Goal: Ask a question: Seek information or help from site administrators or community

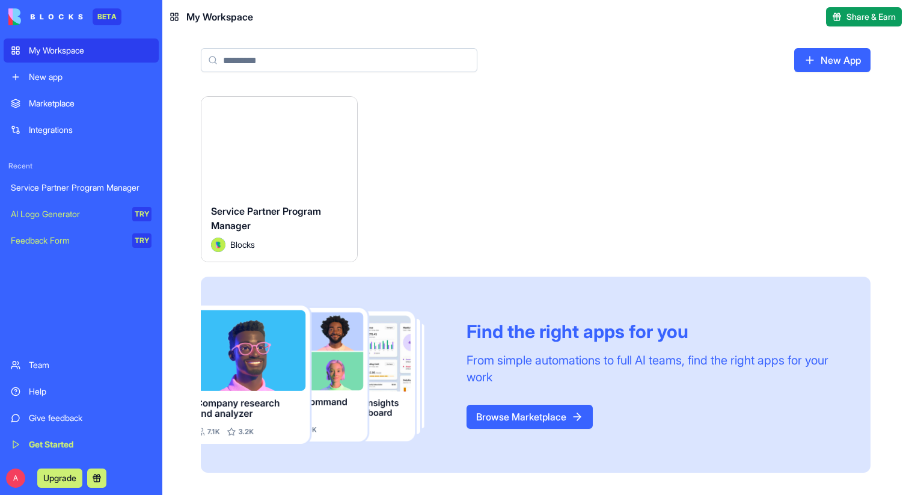
click at [53, 78] on div "New app" at bounding box center [90, 77] width 123 height 12
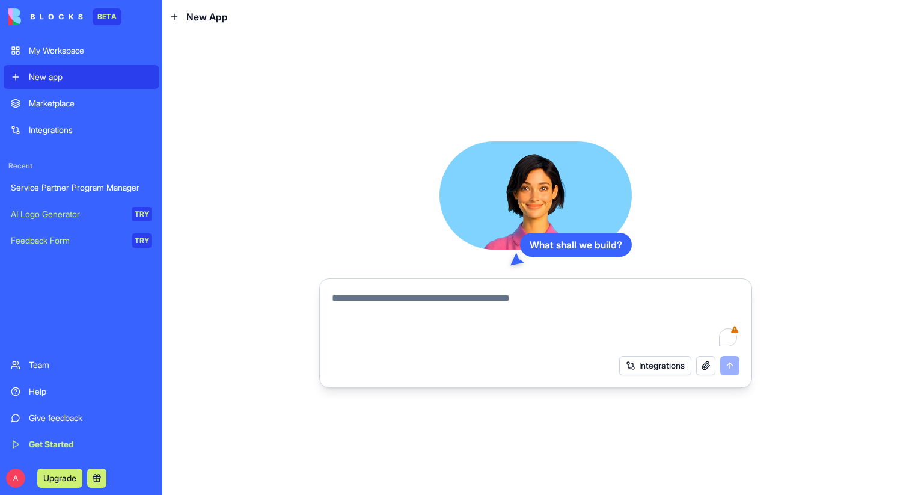
click at [389, 314] on textarea "To enrich screen reader interactions, please activate Accessibility in Grammarl…" at bounding box center [536, 320] width 408 height 58
type textarea "*"
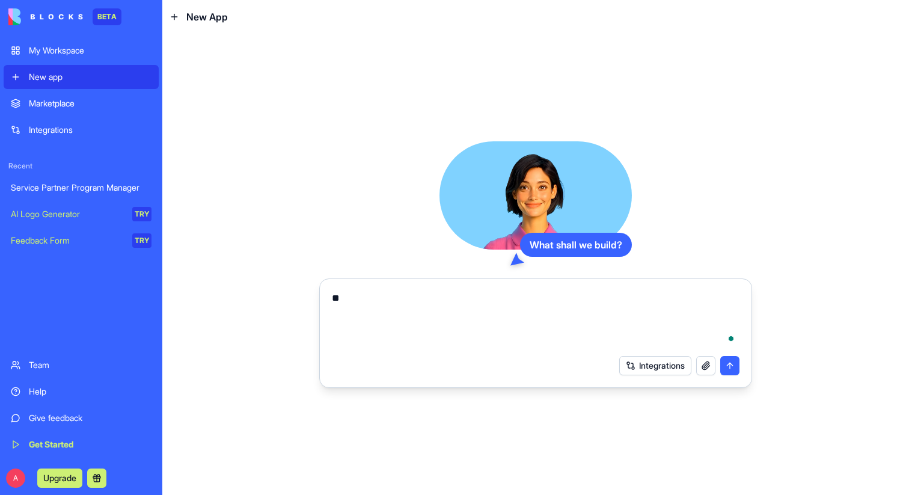
type textarea "*"
paste textarea "**********"
click at [461, 302] on textarea "**********" at bounding box center [536, 320] width 408 height 58
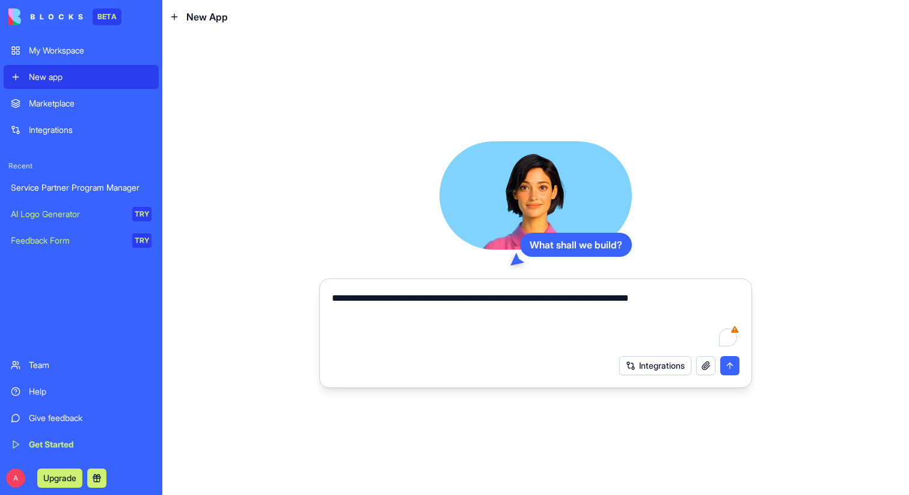
paste textarea "**********"
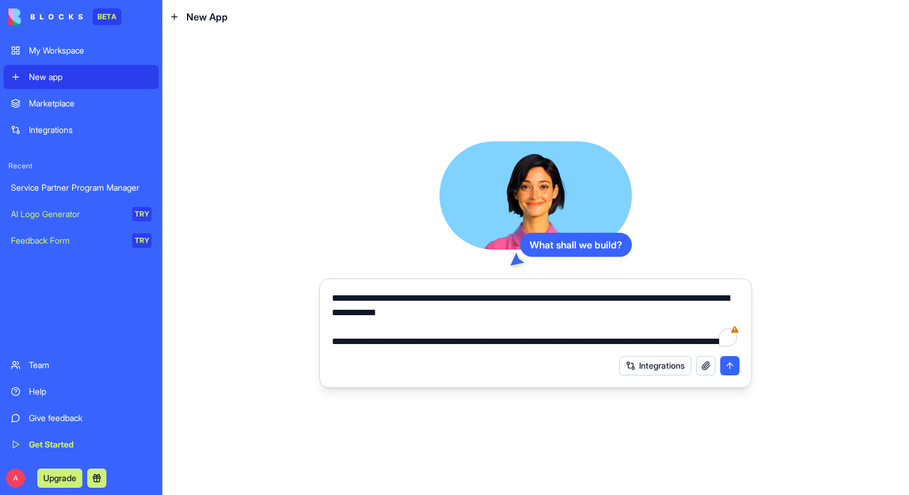
scroll to position [633, 0]
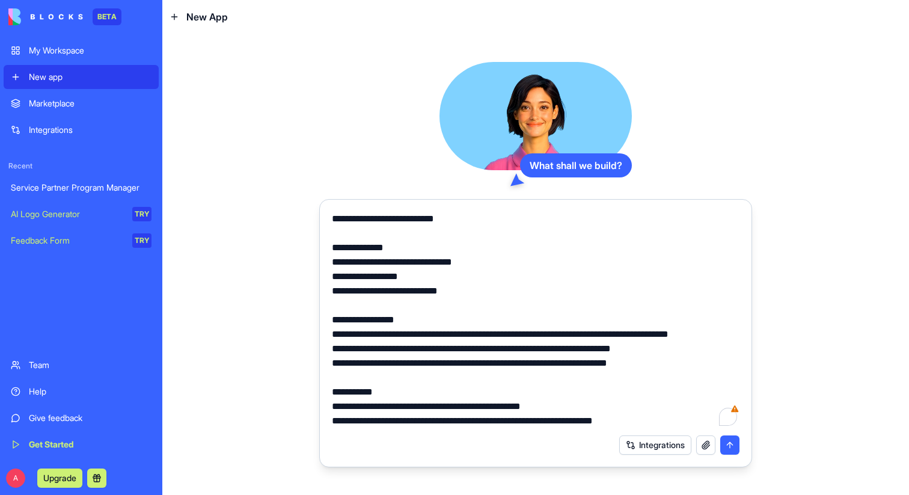
type textarea "**********"
click at [728, 445] on button "submit" at bounding box center [730, 444] width 19 height 19
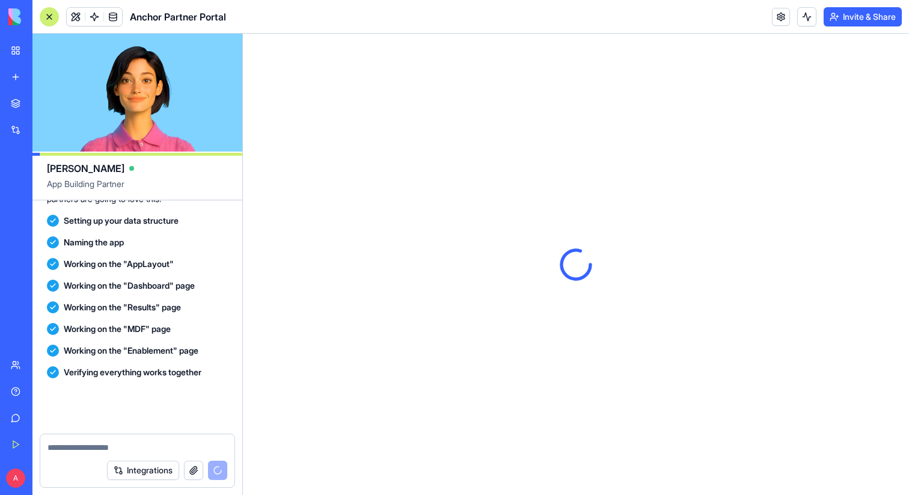
scroll to position [967, 0]
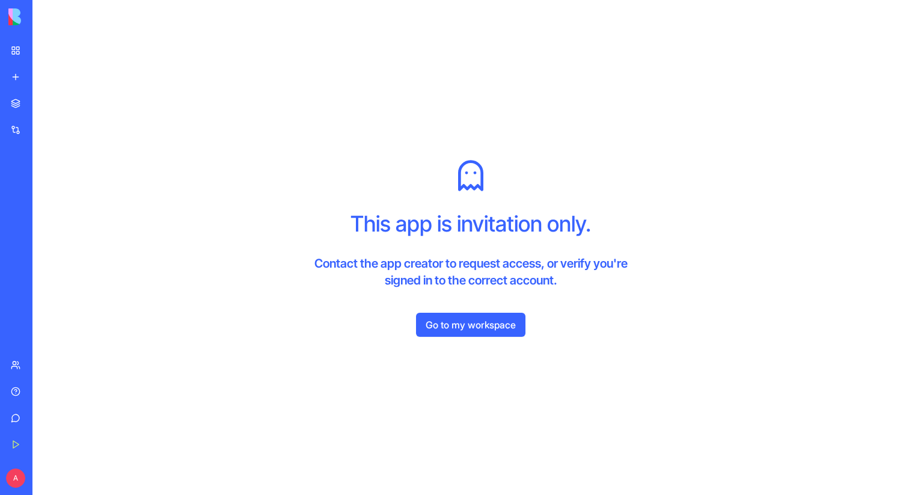
click at [508, 166] on div "This app is invitation only. Contact the app creator to request access, or veri…" at bounding box center [471, 224] width 346 height 130
click at [435, 37] on div "This app is invitation only. Contact the app creator to request access, or veri…" at bounding box center [470, 247] width 877 height 495
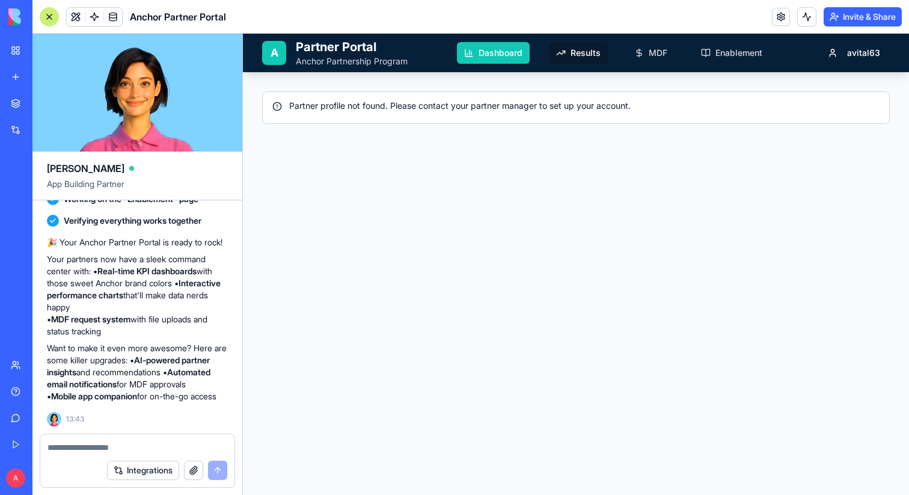
click at [568, 54] on link "Results" at bounding box center [578, 53] width 59 height 22
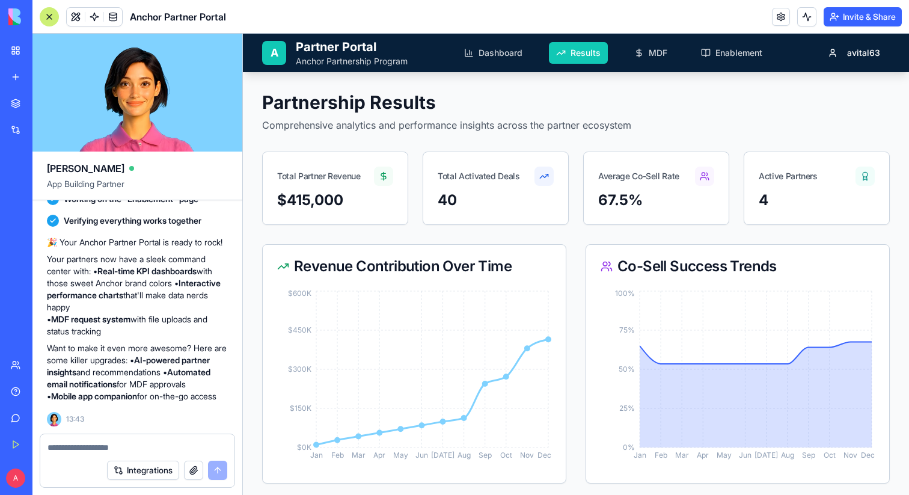
click at [109, 448] on textarea at bounding box center [138, 447] width 180 height 12
type textarea "*"
click at [168, 444] on textarea "**********" at bounding box center [138, 447] width 180 height 12
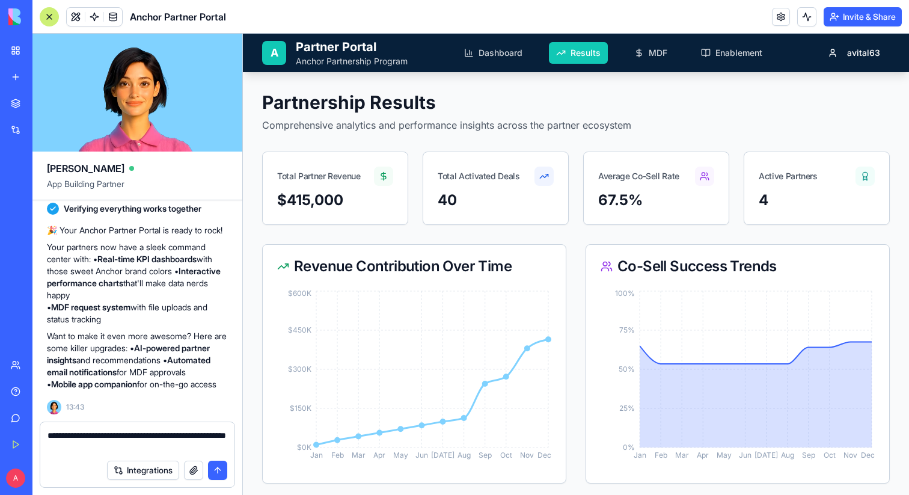
type textarea "**********"
click at [220, 467] on button "submit" at bounding box center [217, 470] width 19 height 19
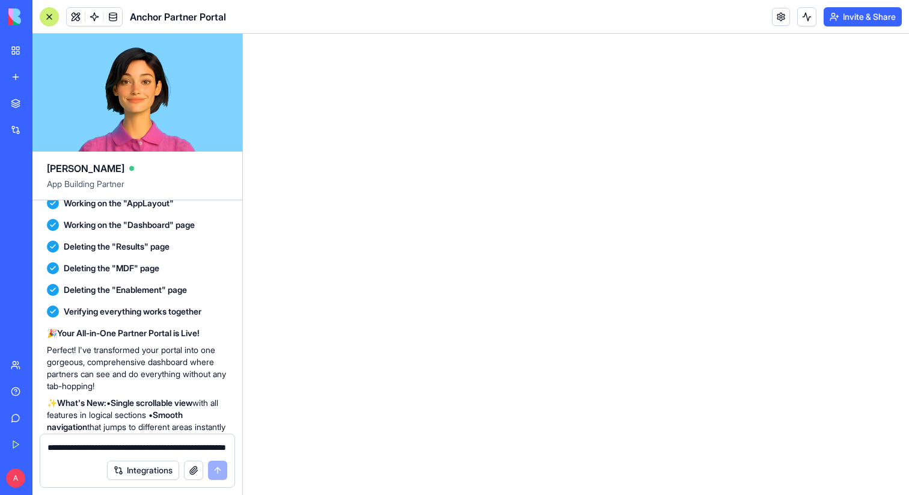
scroll to position [1489, 0]
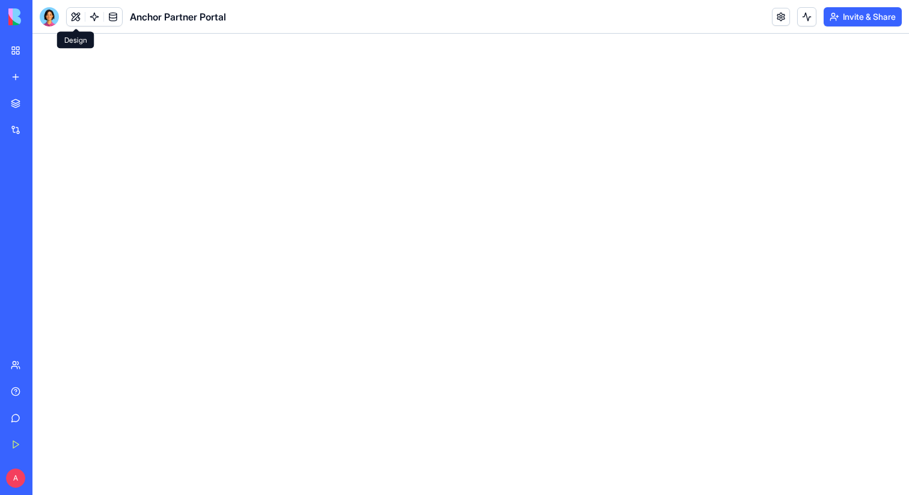
click at [87, 34] on html at bounding box center [470, 34] width 877 height 0
click at [45, 215] on div "Anchor Partner Portal" at bounding box center [28, 214] width 34 height 12
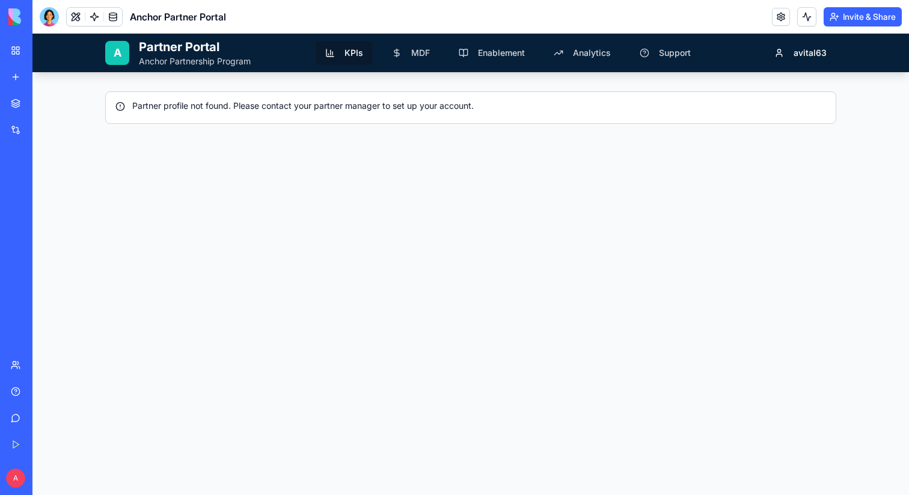
click at [347, 49] on span "KPIs" at bounding box center [354, 53] width 19 height 12
click at [414, 58] on span "MDF" at bounding box center [420, 53] width 19 height 12
click at [414, 55] on span "MDF" at bounding box center [420, 53] width 19 height 12
click at [485, 57] on span "Enablement" at bounding box center [501, 53] width 47 height 12
click at [586, 55] on span "Analytics" at bounding box center [592, 53] width 38 height 12
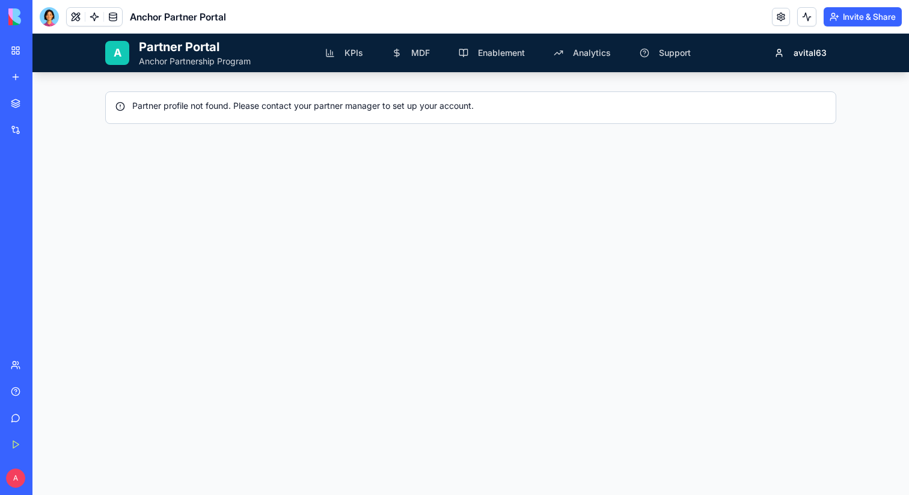
click at [363, 111] on div "Partner profile not found. Please contact your partner manager to set up your a…" at bounding box center [470, 106] width 711 height 12
click at [413, 52] on span "MDF" at bounding box center [420, 53] width 19 height 12
click at [347, 54] on span "KPIs" at bounding box center [354, 53] width 19 height 12
click at [92, 18] on link at bounding box center [94, 17] width 18 height 18
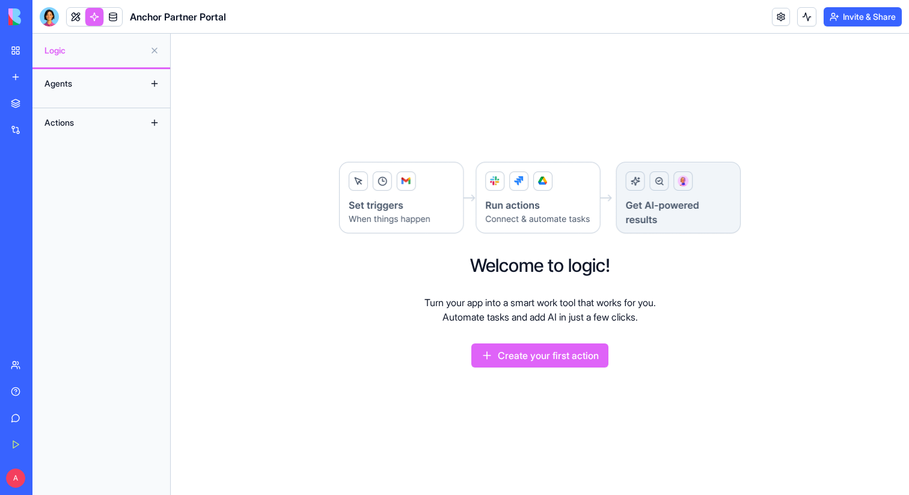
click at [78, 16] on link at bounding box center [76, 17] width 18 height 18
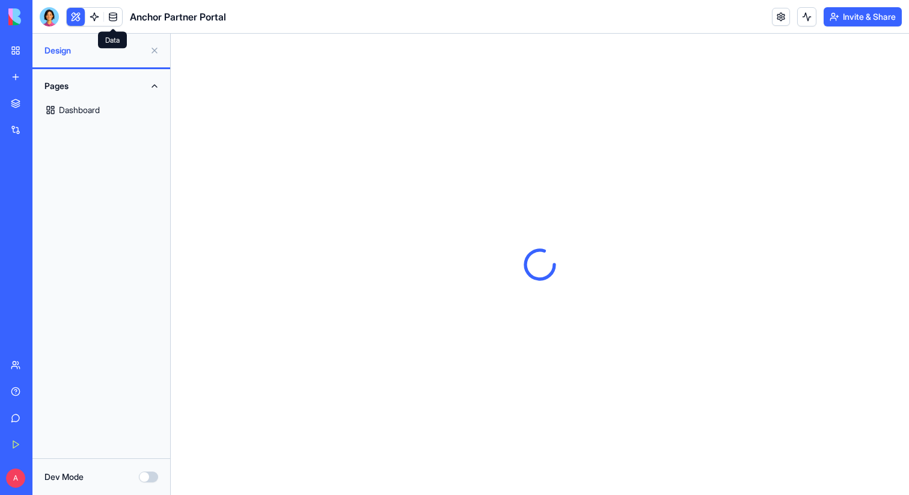
click at [113, 17] on link at bounding box center [113, 17] width 18 height 18
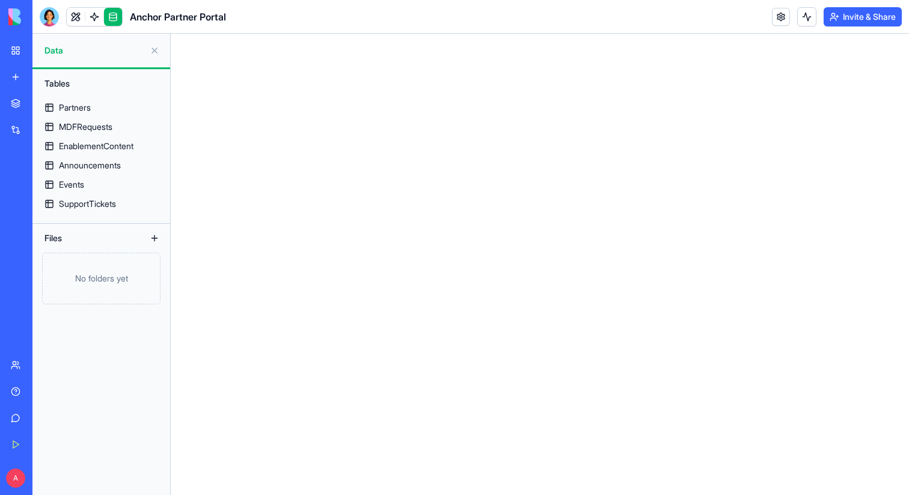
click at [113, 17] on link at bounding box center [113, 17] width 18 height 18
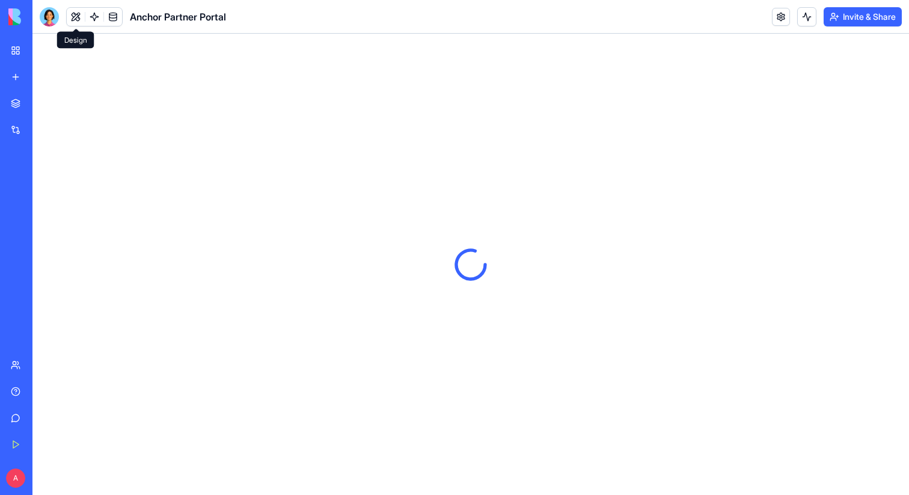
click at [76, 17] on button at bounding box center [76, 17] width 18 height 18
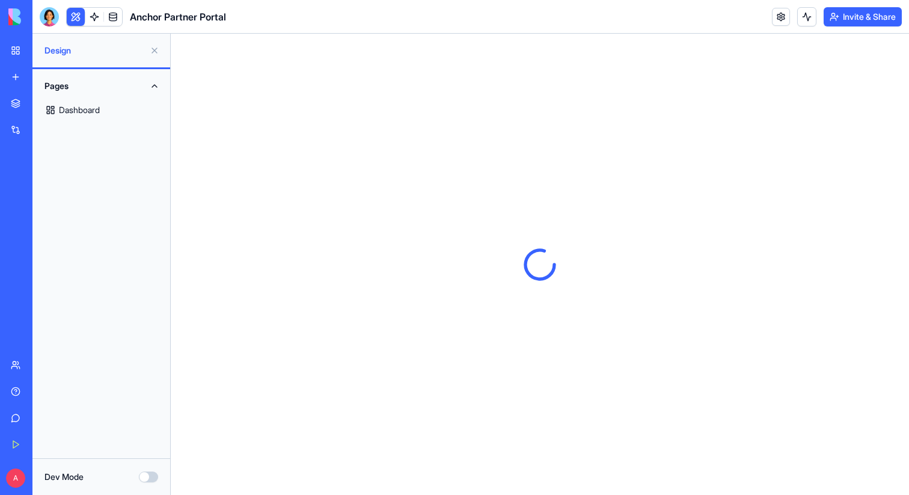
click at [78, 107] on link "Dashboard" at bounding box center [101, 110] width 123 height 29
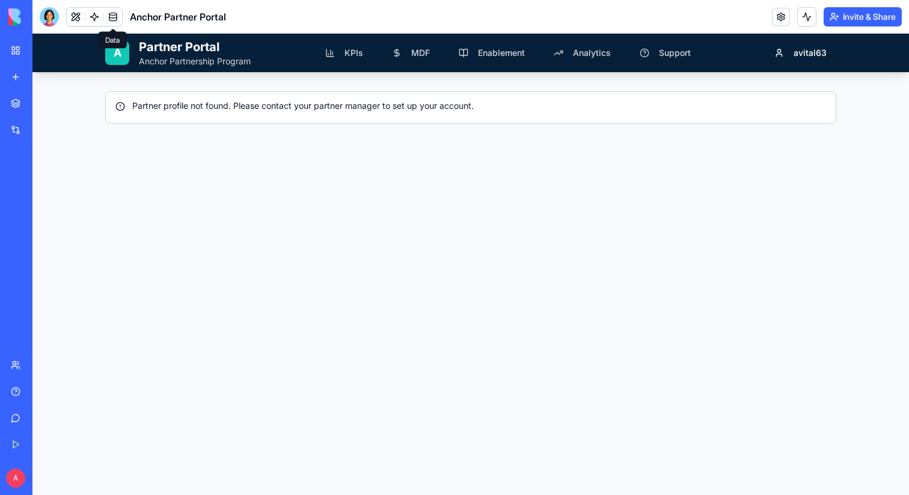
click at [109, 13] on link at bounding box center [113, 17] width 18 height 18
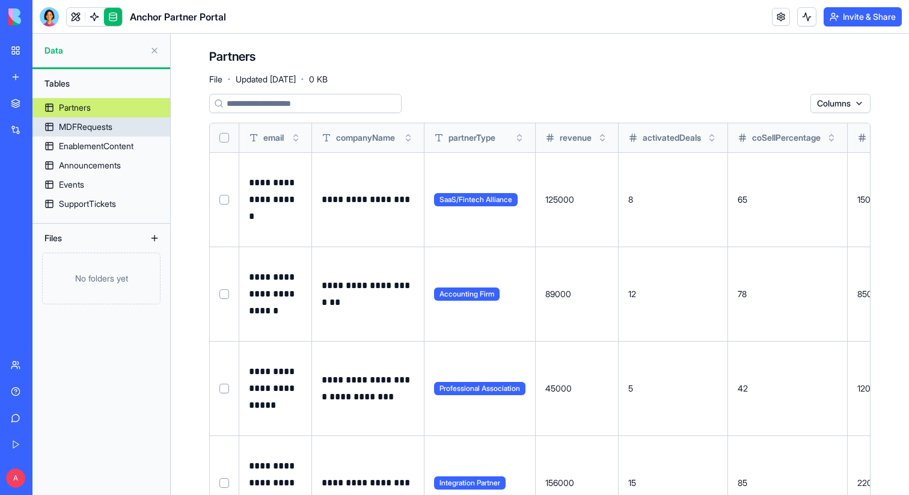
click at [123, 128] on link "MDFRequests" at bounding box center [101, 126] width 138 height 19
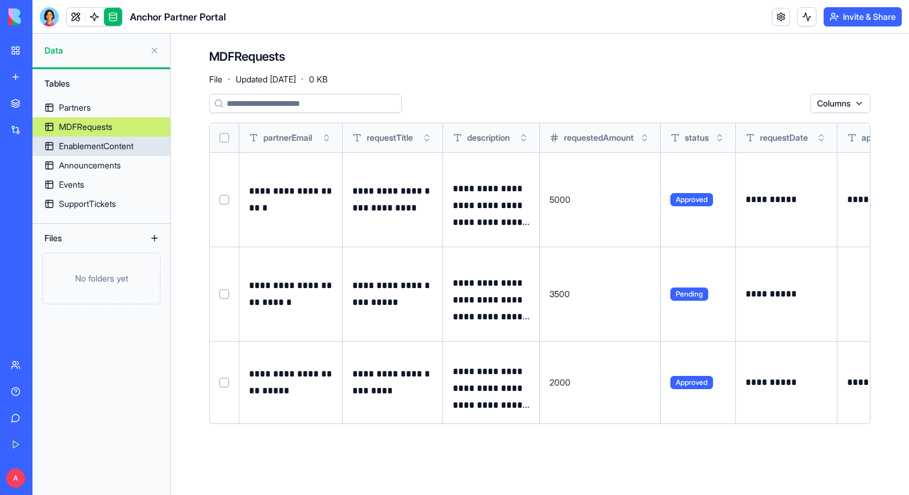
click at [125, 147] on div "EnablementContent" at bounding box center [96, 146] width 75 height 12
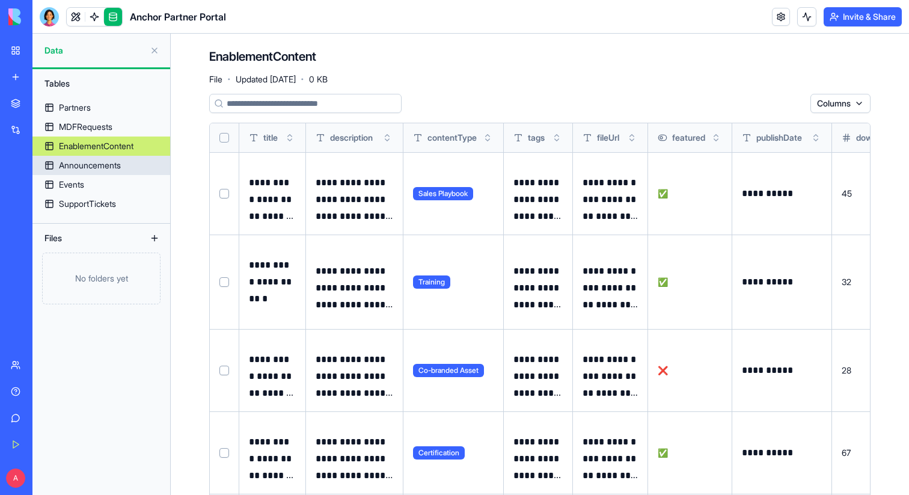
click at [124, 168] on link "Announcements" at bounding box center [101, 165] width 138 height 19
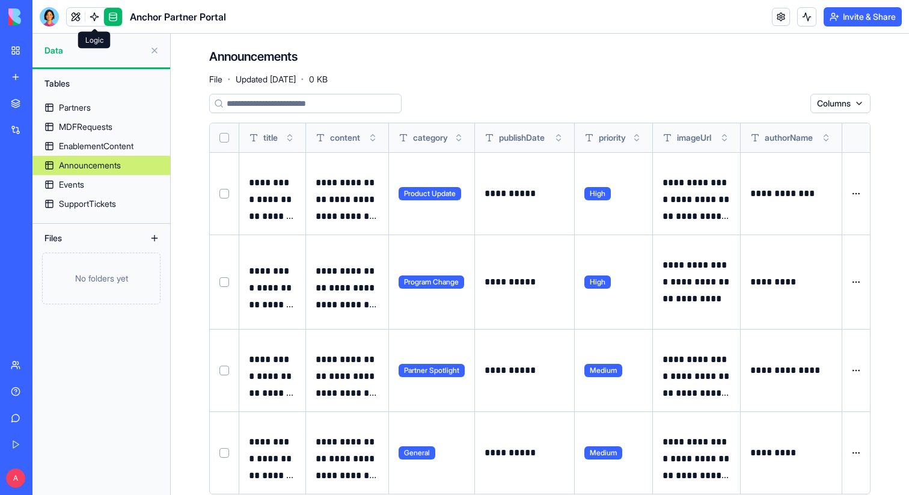
click at [103, 21] on link at bounding box center [94, 17] width 18 height 18
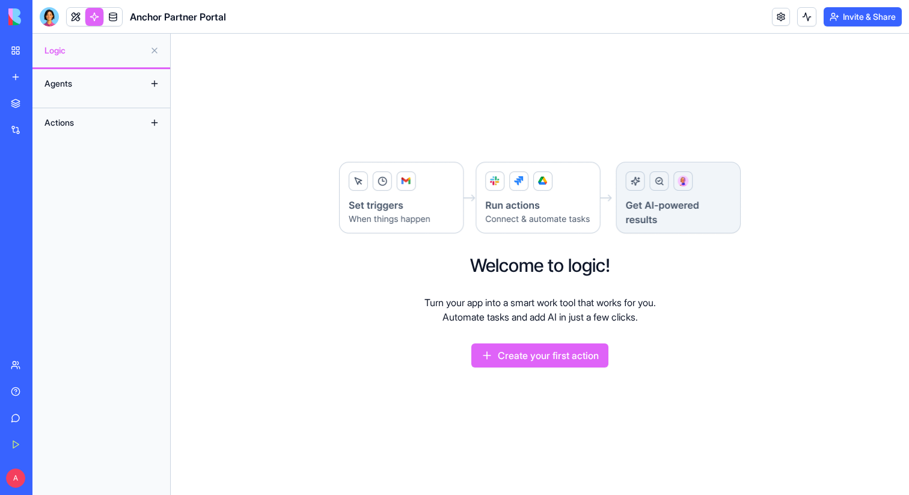
click at [81, 122] on div "Actions" at bounding box center [86, 122] width 96 height 19
click at [153, 120] on button at bounding box center [154, 122] width 19 height 19
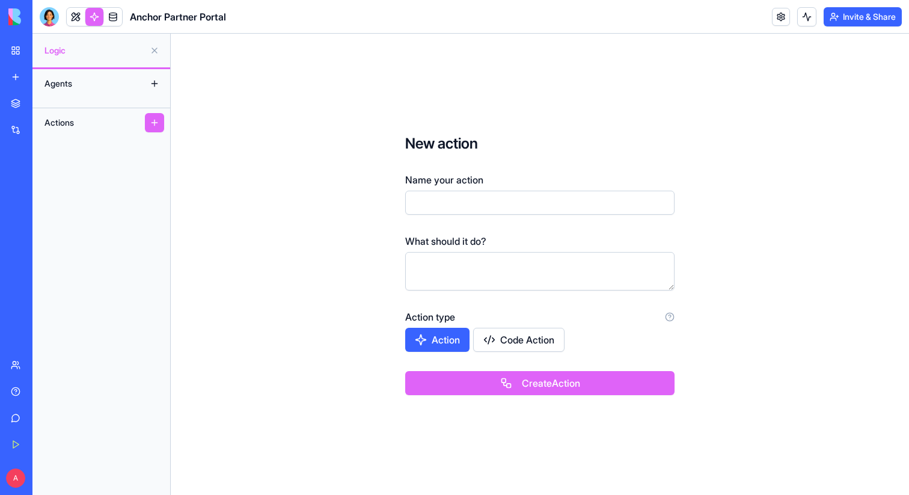
click at [72, 87] on div "Agents" at bounding box center [86, 83] width 96 height 19
click at [74, 23] on link at bounding box center [76, 17] width 18 height 18
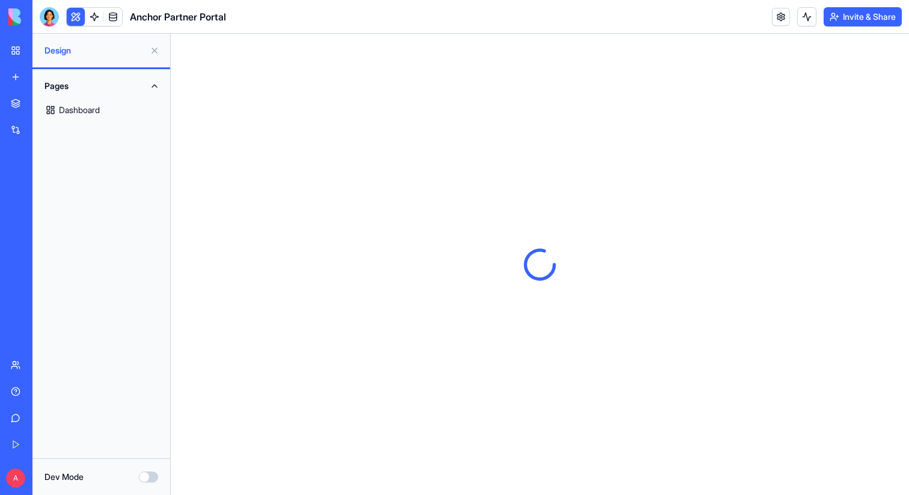
click at [75, 110] on link "Dashboard" at bounding box center [101, 110] width 123 height 29
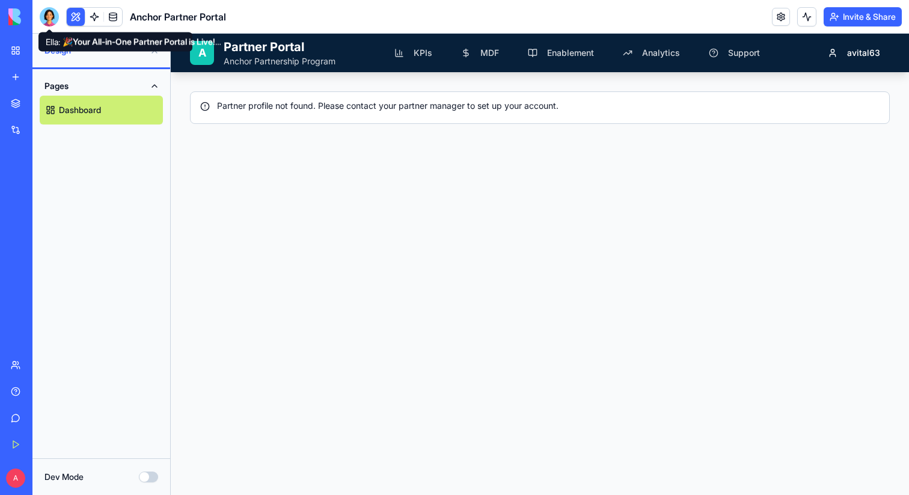
click at [49, 20] on div at bounding box center [49, 16] width 19 height 19
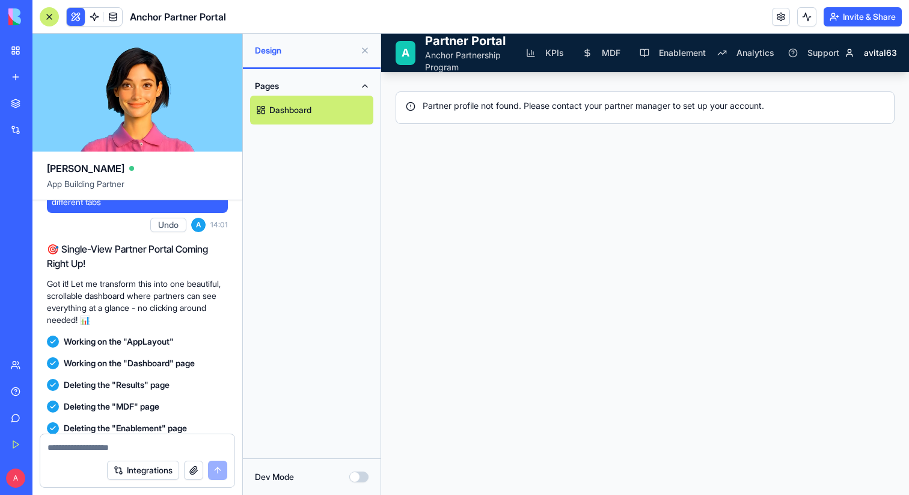
scroll to position [1143, 0]
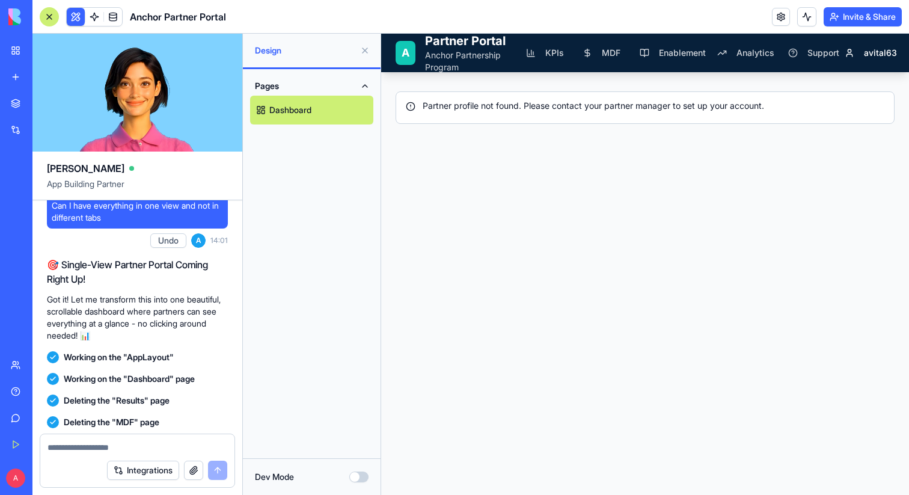
click at [114, 224] on span "Can I have everything in one view and not in different tabs" at bounding box center [137, 212] width 171 height 24
copy span "Can I have everything in one view and not in different tabs"
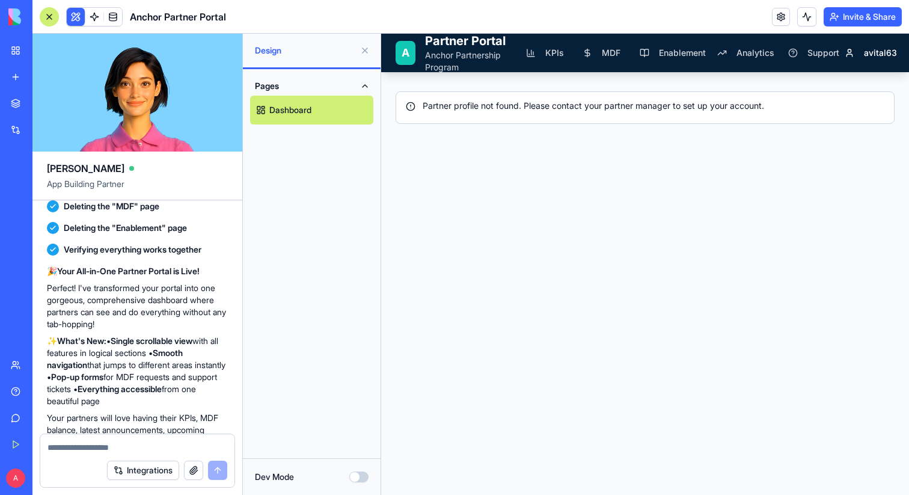
scroll to position [1403, 0]
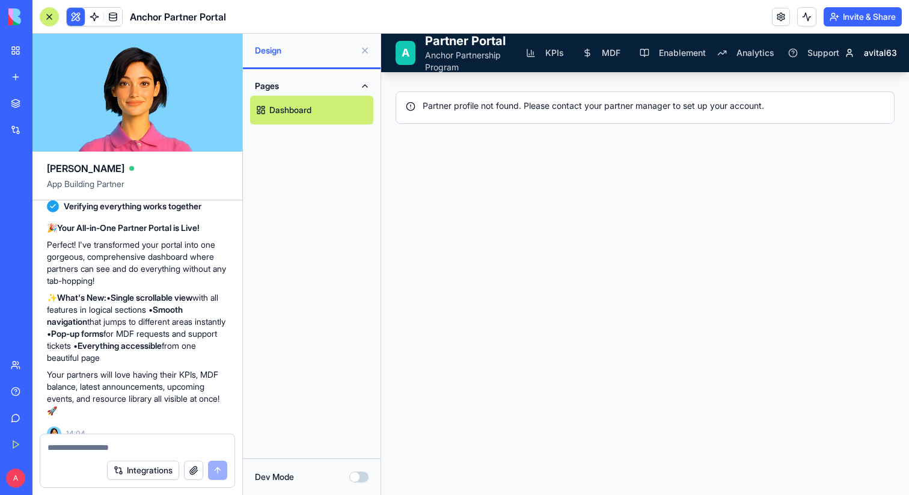
click at [97, 447] on textarea at bounding box center [138, 447] width 180 height 12
paste textarea "**********"
type textarea "**********"
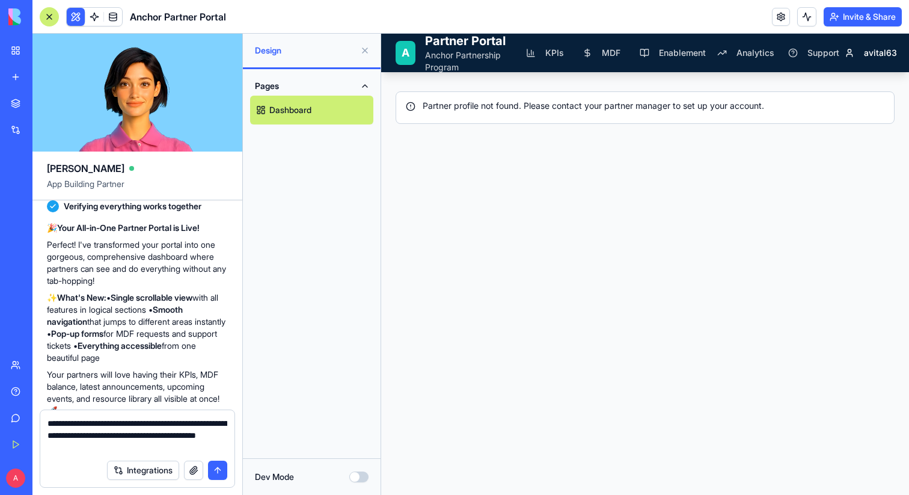
click at [217, 473] on button "submit" at bounding box center [217, 470] width 19 height 19
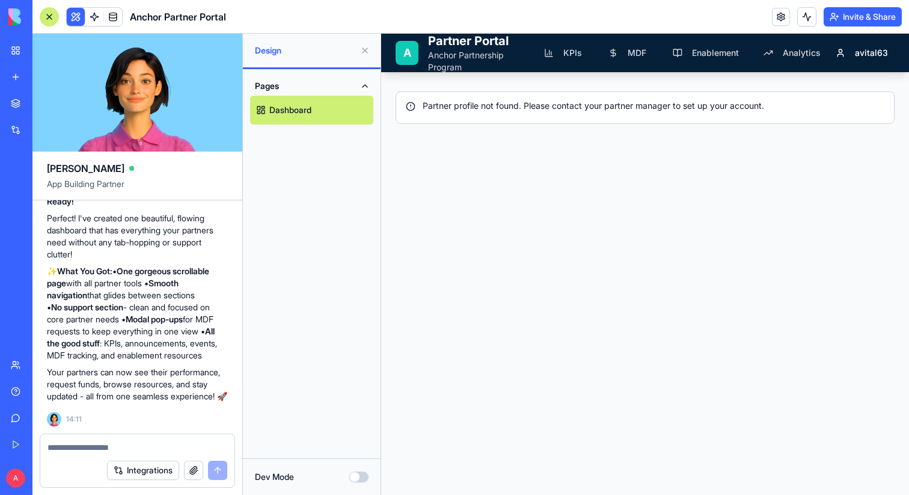
scroll to position [1982, 0]
click at [367, 48] on button at bounding box center [364, 50] width 19 height 19
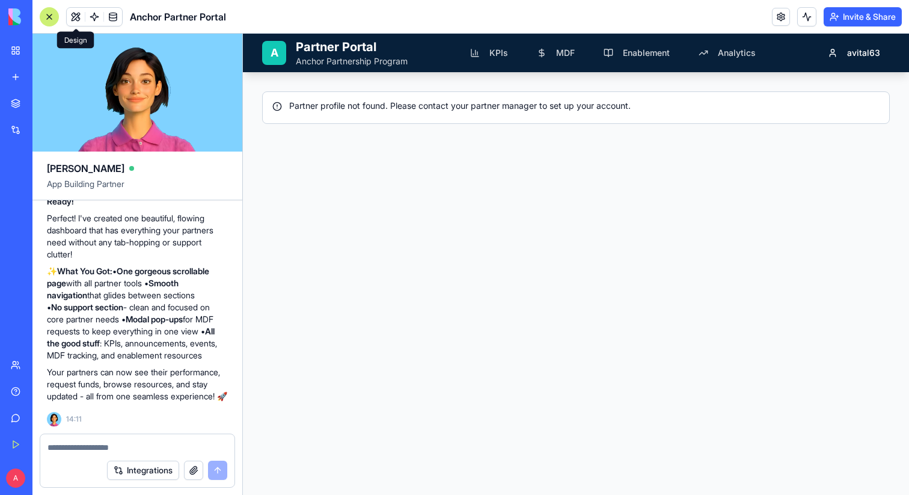
click at [106, 447] on textarea at bounding box center [138, 447] width 180 height 12
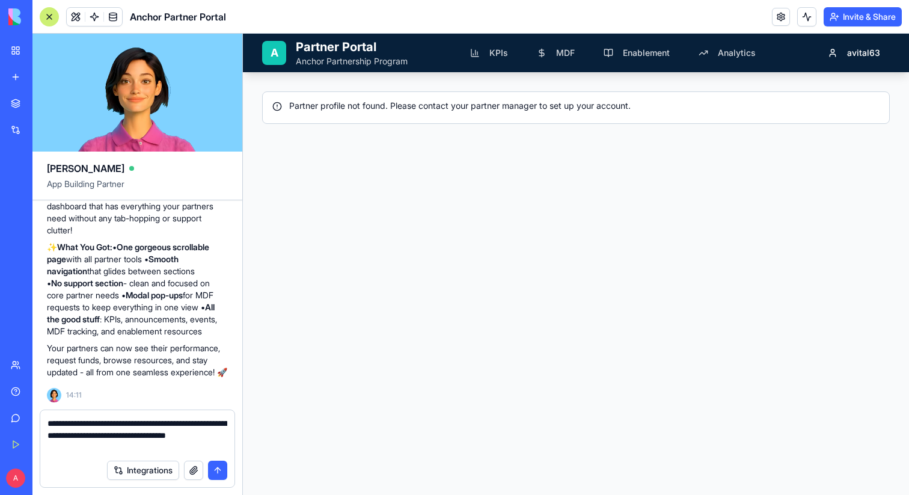
type textarea "**********"
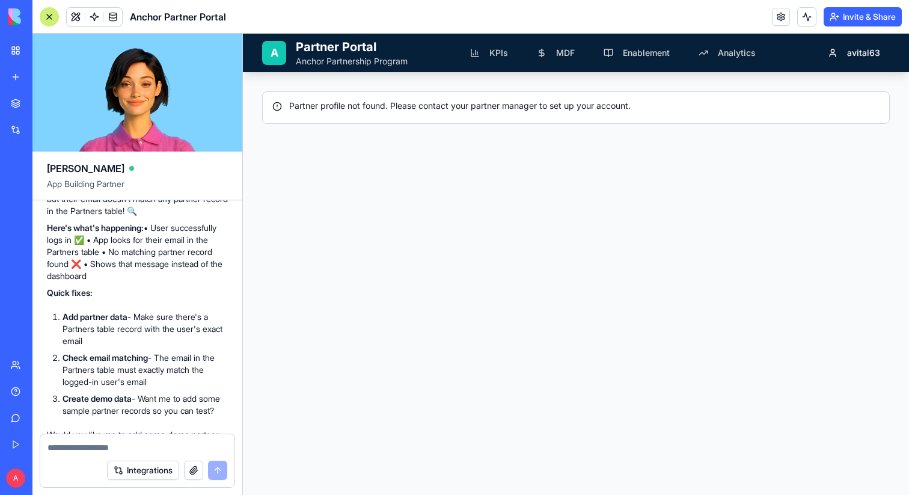
scroll to position [2177, 0]
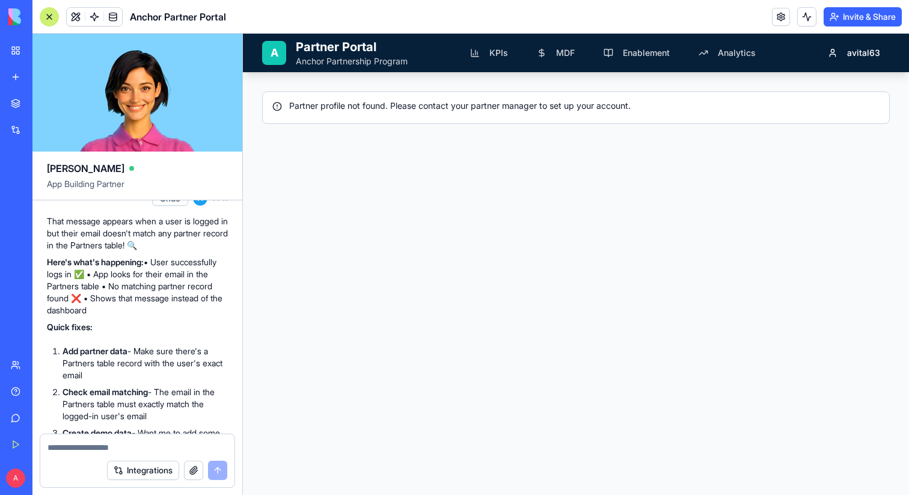
click at [137, 251] on p "That message appears when a user is logged in but their email doesn't match any…" at bounding box center [137, 233] width 181 height 36
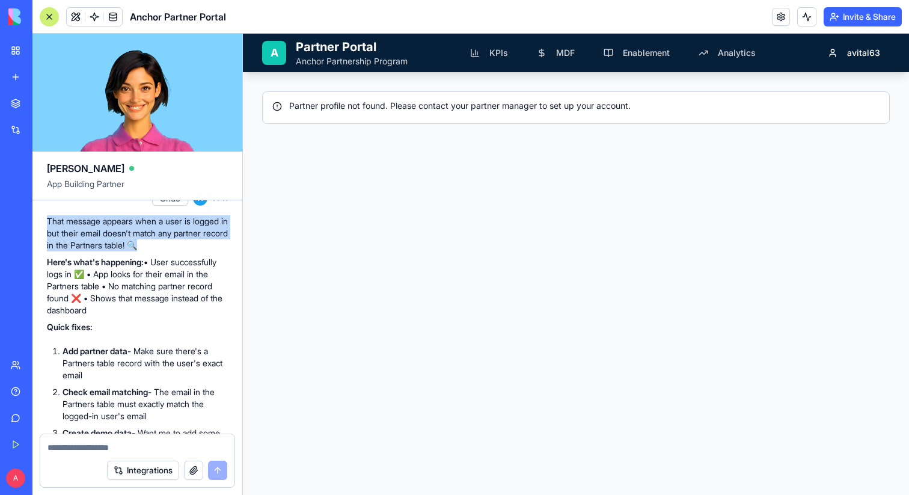
click at [137, 251] on p "That message appears when a user is logged in but their email doesn't match any…" at bounding box center [137, 233] width 181 height 36
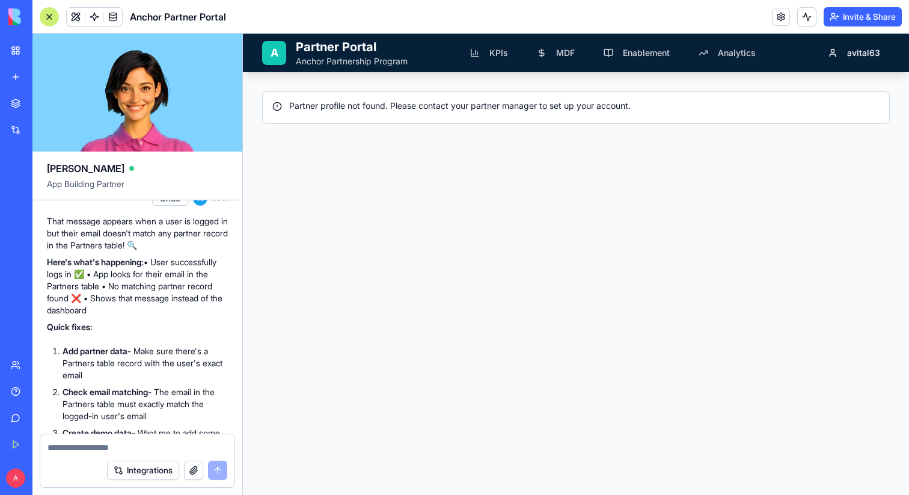
click at [138, 251] on p "That message appears when a user is logged in but their email doesn't match any…" at bounding box center [137, 233] width 181 height 36
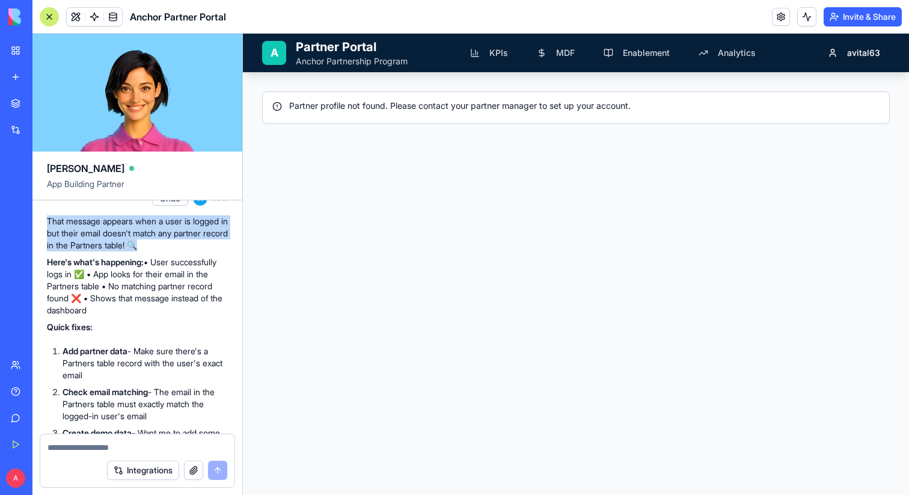
click at [138, 251] on p "That message appears when a user is logged in but their email doesn't match any…" at bounding box center [137, 233] width 181 height 36
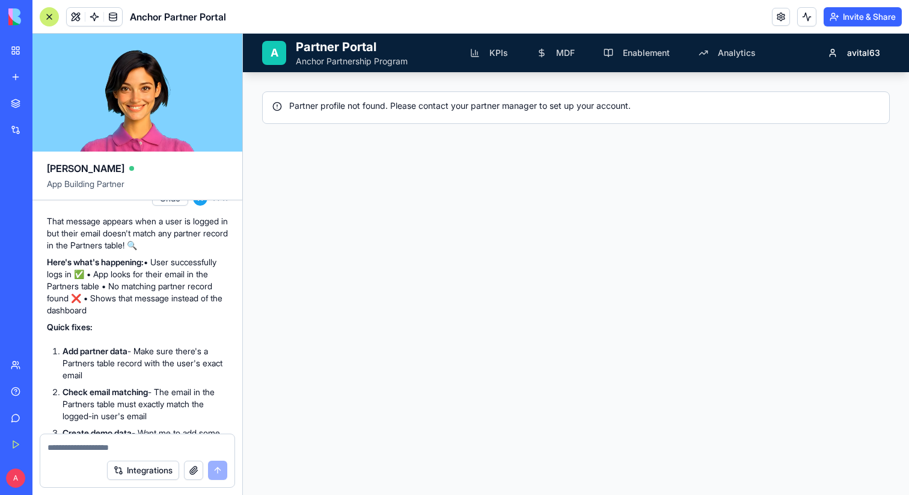
click at [138, 251] on p "That message appears when a user is logged in but their email doesn't match any…" at bounding box center [137, 233] width 181 height 36
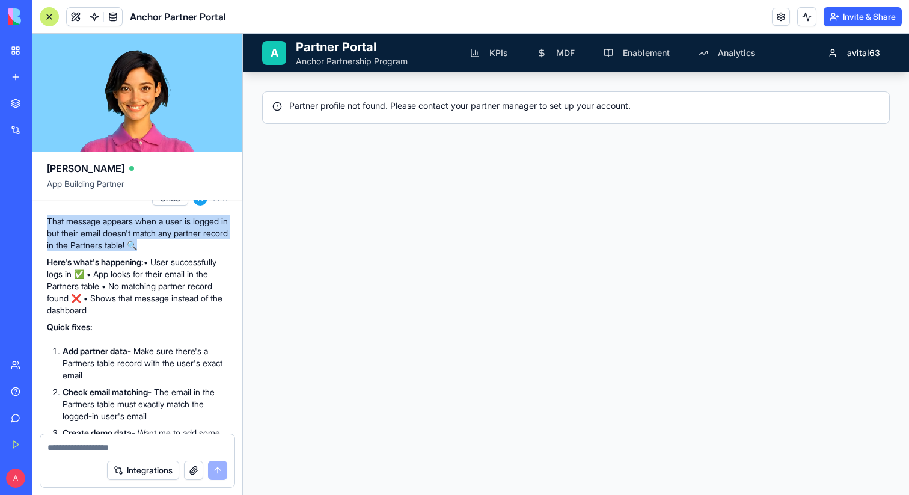
click at [138, 251] on p "That message appears when a user is logged in but their email doesn't match any…" at bounding box center [137, 233] width 181 height 36
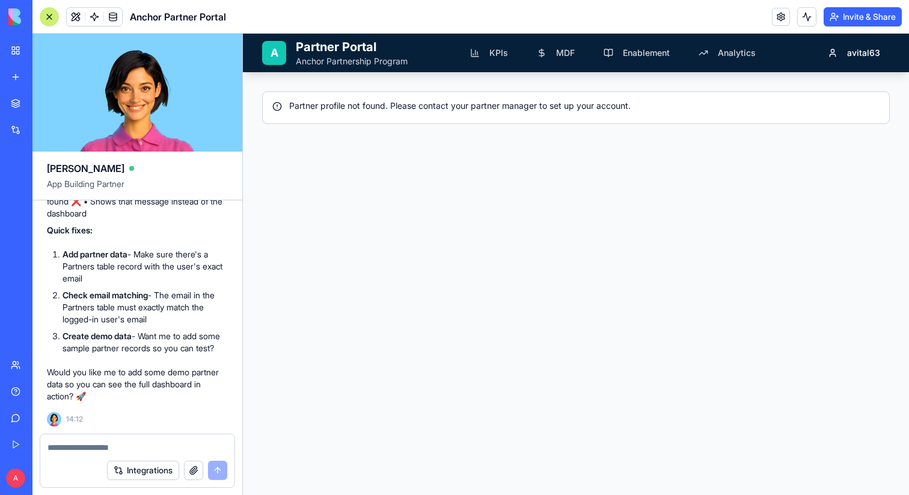
scroll to position [2382, 0]
click at [108, 442] on textarea at bounding box center [138, 447] width 180 height 12
type textarea "**********"
click at [219, 468] on button "submit" at bounding box center [217, 470] width 19 height 19
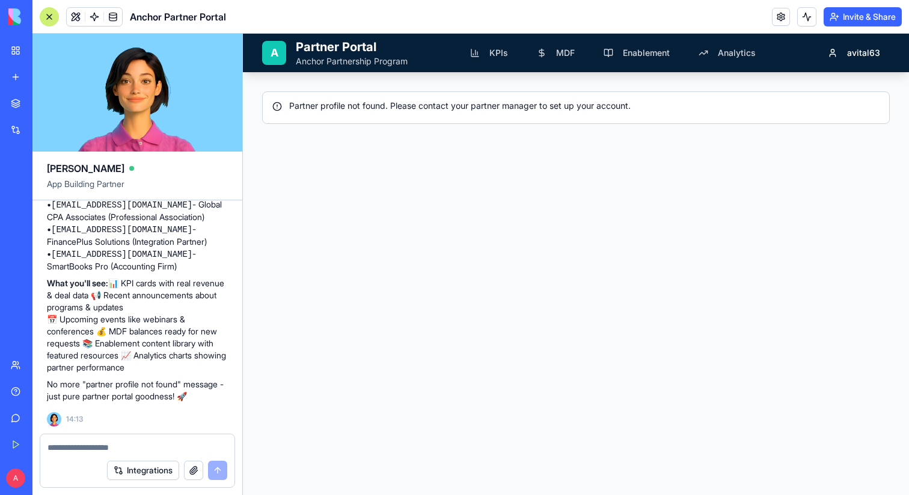
scroll to position [2846, 0]
click at [495, 42] on button "KPIs" at bounding box center [489, 53] width 57 height 24
click at [556, 53] on button "MDF" at bounding box center [555, 53] width 57 height 24
click at [621, 53] on button "Enablement" at bounding box center [636, 53] width 85 height 24
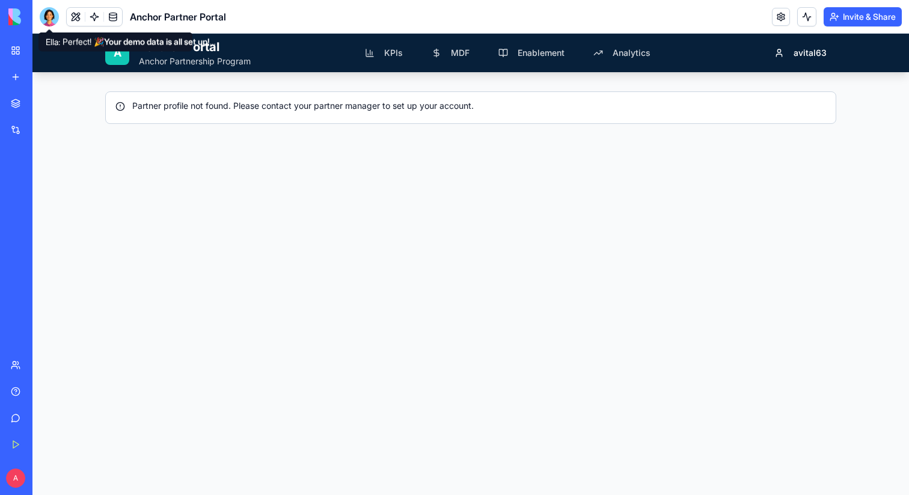
click at [49, 11] on div at bounding box center [49, 16] width 19 height 19
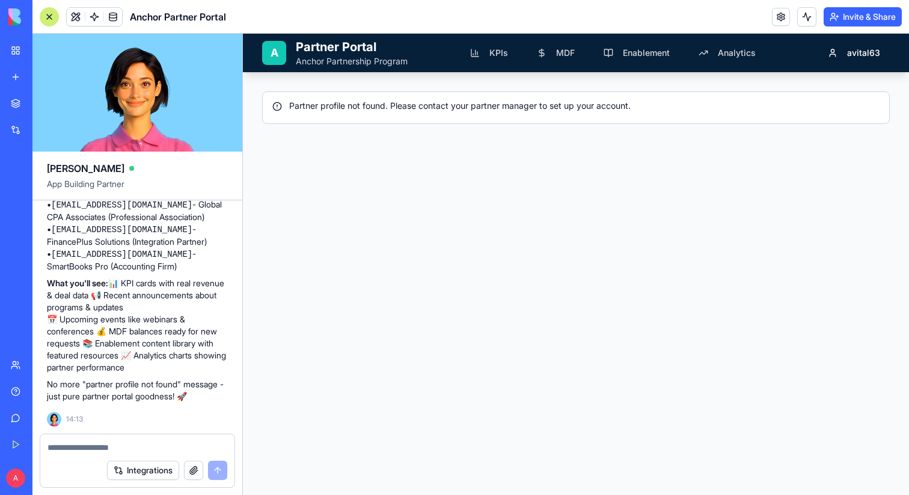
click at [105, 450] on textarea at bounding box center [138, 447] width 180 height 12
type textarea "**********"
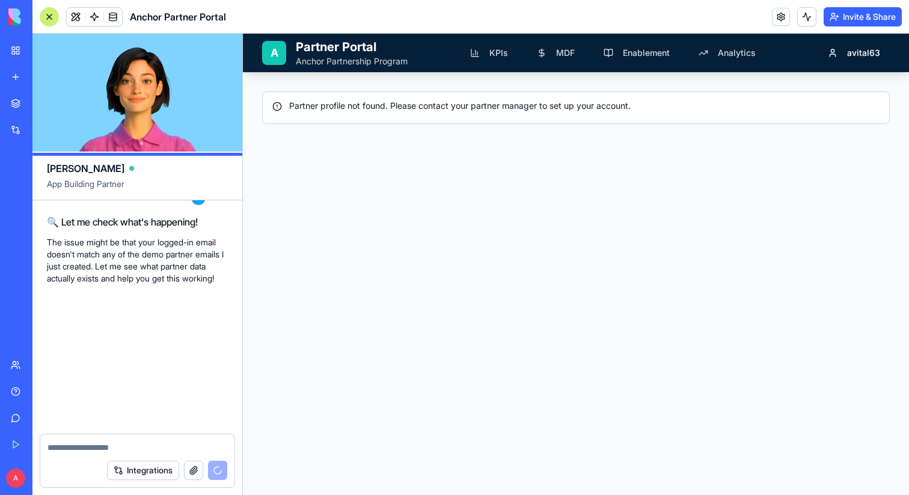
scroll to position [3414, 0]
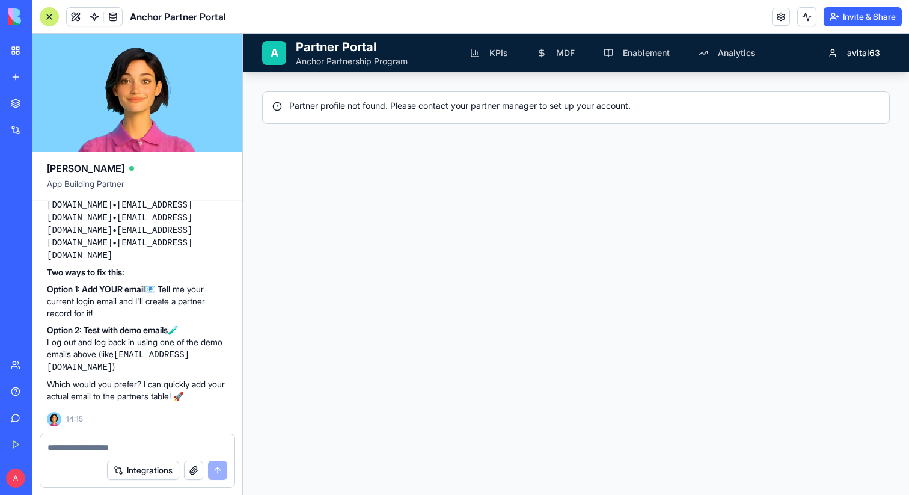
click at [143, 440] on div at bounding box center [137, 443] width 194 height 19
click at [144, 444] on textarea at bounding box center [138, 447] width 180 height 12
type textarea "*"
type textarea "**********"
click at [214, 469] on button "submit" at bounding box center [217, 470] width 19 height 19
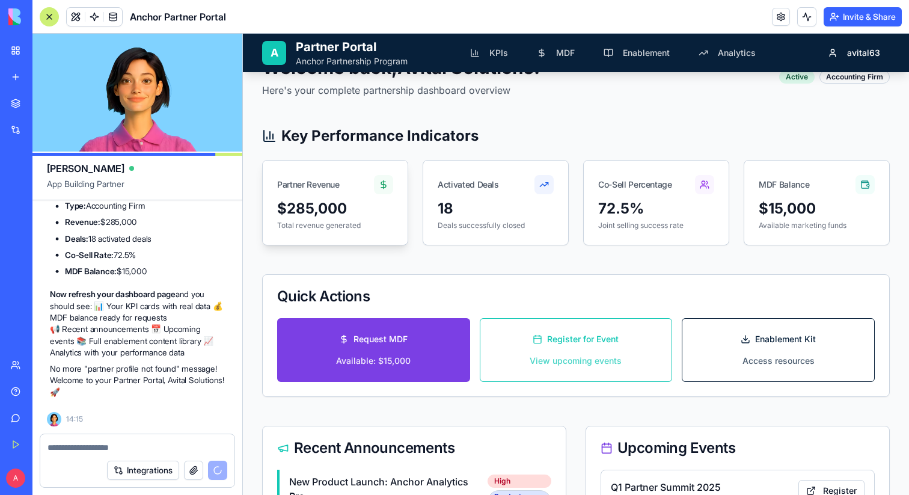
scroll to position [0, 0]
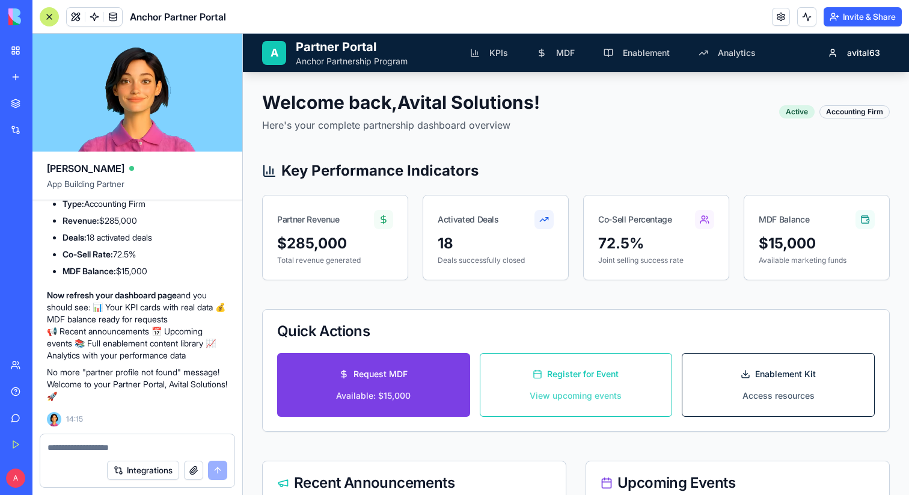
click at [48, 17] on div at bounding box center [49, 16] width 19 height 19
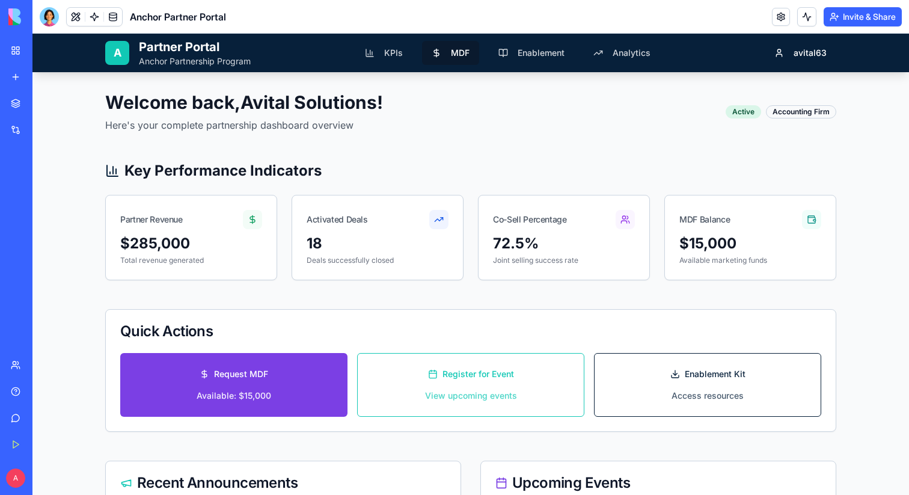
click at [450, 51] on button "MDF" at bounding box center [450, 53] width 57 height 24
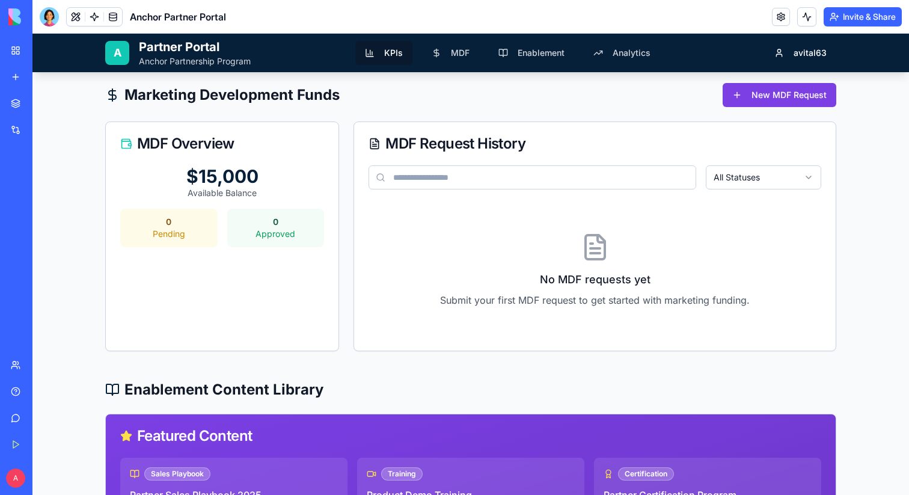
click at [378, 51] on button "KPIs" at bounding box center [383, 53] width 57 height 24
